Goal: Entertainment & Leisure: Consume media (video, audio)

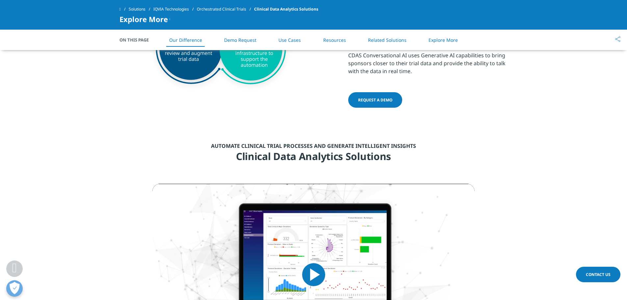
scroll to position [790, 0]
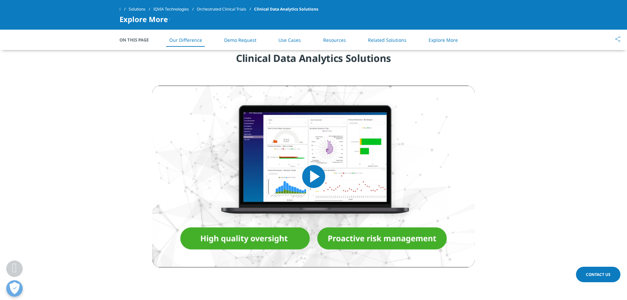
click at [314, 177] on span "Video Player" at bounding box center [314, 177] width 0 height 0
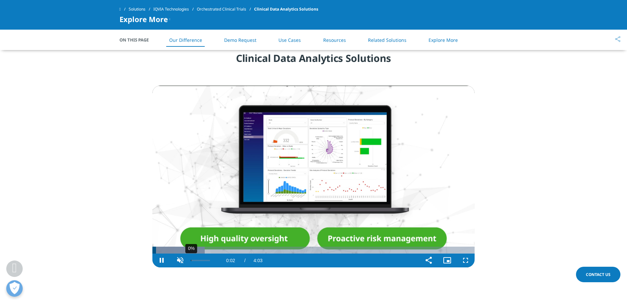
drag, startPoint x: 194, startPoint y: 260, endPoint x: 189, endPoint y: 260, distance: 4.3
click at [189, 260] on div "0%" at bounding box center [200, 261] width 23 height 14
click at [192, 260] on div "5%" at bounding box center [192, 260] width 0 height 1
click at [191, 260] on div "0%" at bounding box center [200, 261] width 23 height 14
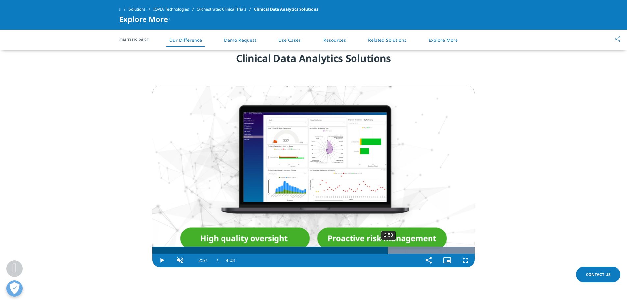
drag, startPoint x: 170, startPoint y: 250, endPoint x: 388, endPoint y: 251, distance: 217.7
click at [388, 251] on div "Loaded : 100.00% 2:58 2:57" at bounding box center [313, 250] width 322 height 7
click at [185, 261] on span "Video Player" at bounding box center [180, 261] width 18 height 0
click at [192, 260] on div "5%" at bounding box center [192, 260] width 0 height 1
drag, startPoint x: 423, startPoint y: 251, endPoint x: 458, endPoint y: 250, distance: 35.2
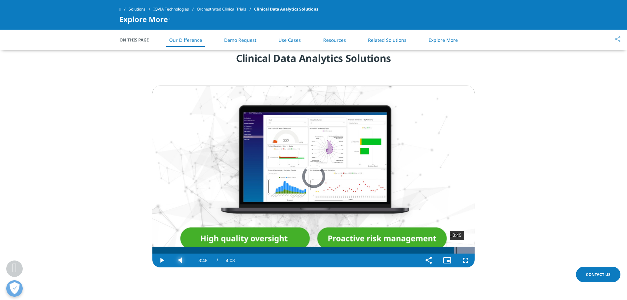
click at [458, 250] on div "Progress Bar" at bounding box center [414, 250] width 121 height 7
click at [344, 195] on video "Video Player" at bounding box center [313, 177] width 322 height 182
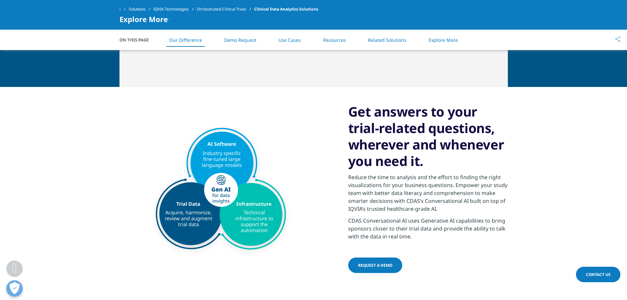
scroll to position [428, 0]
